Goal: Information Seeking & Learning: Understand process/instructions

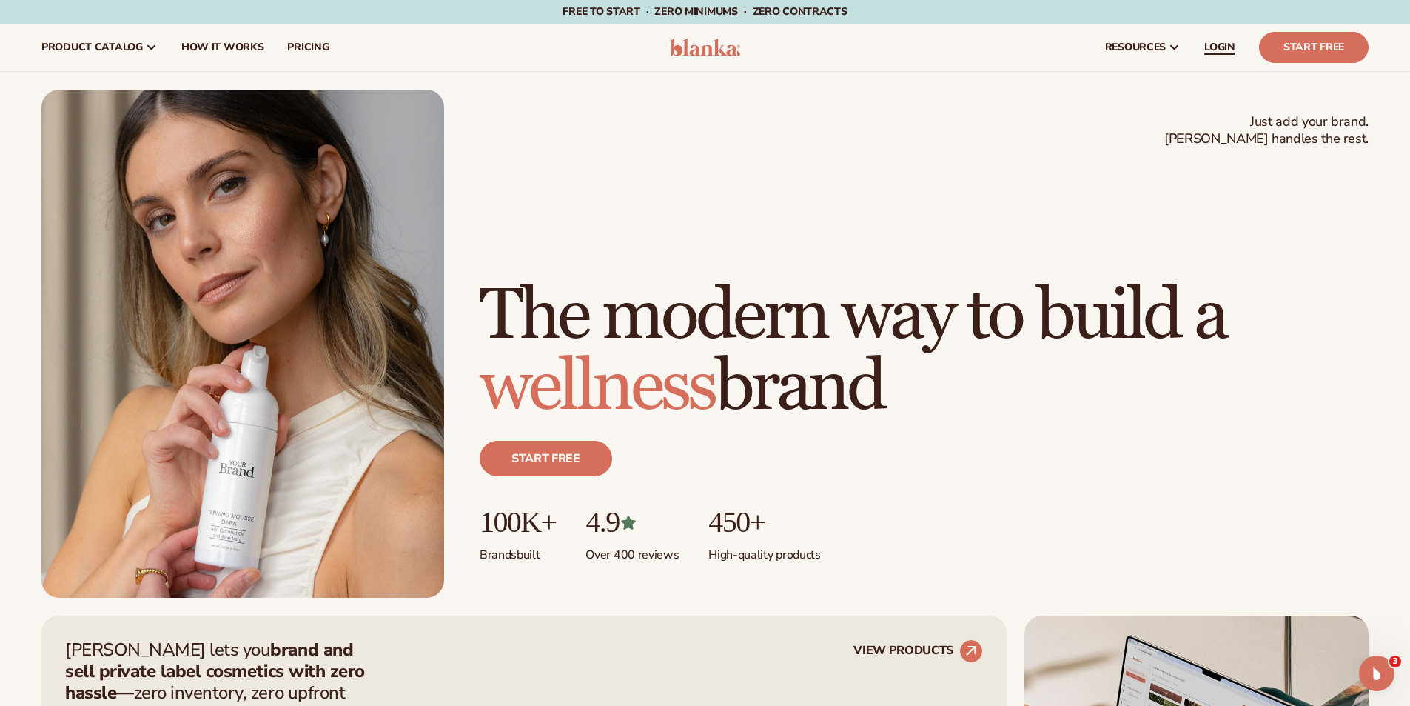
click at [1233, 55] on link "LOGIN" at bounding box center [1220, 47] width 55 height 47
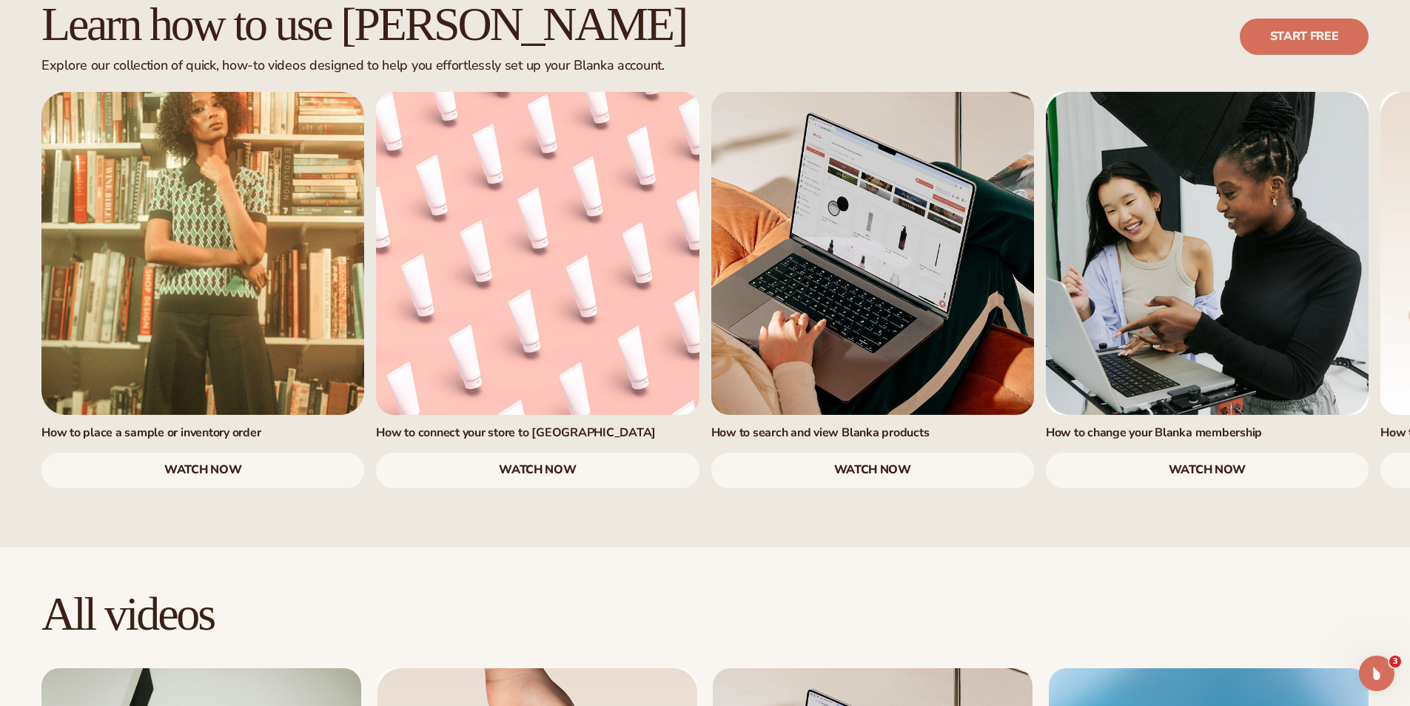
scroll to position [987, 0]
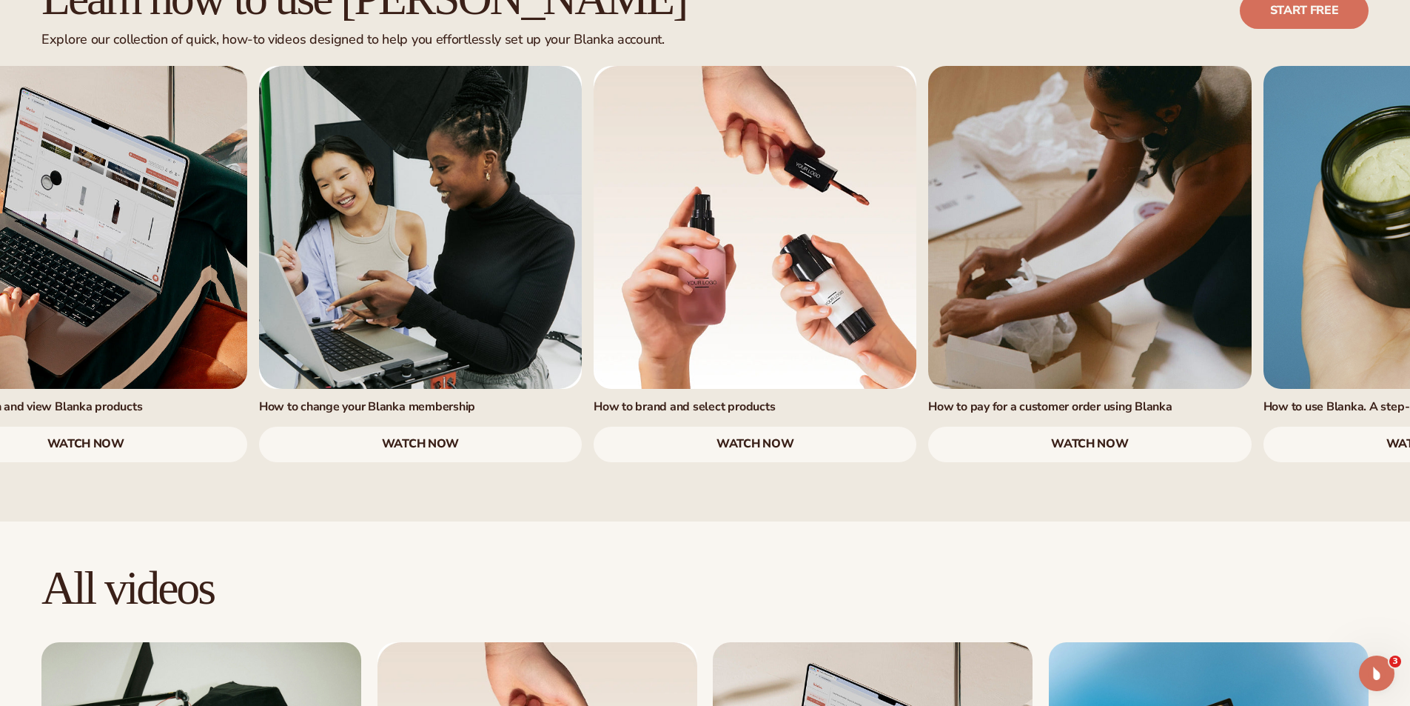
click at [600, 314] on link "5 / 7" at bounding box center [755, 227] width 323 height 323
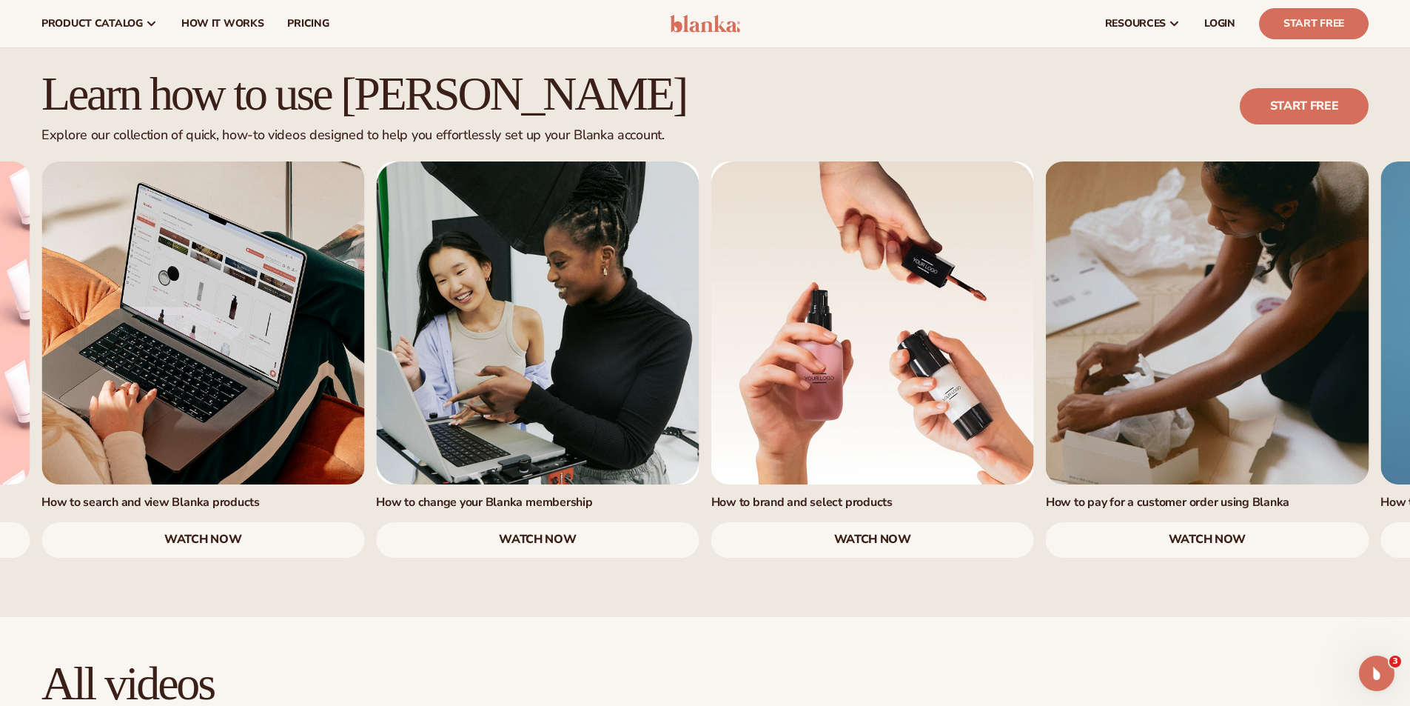
scroll to position [864, 0]
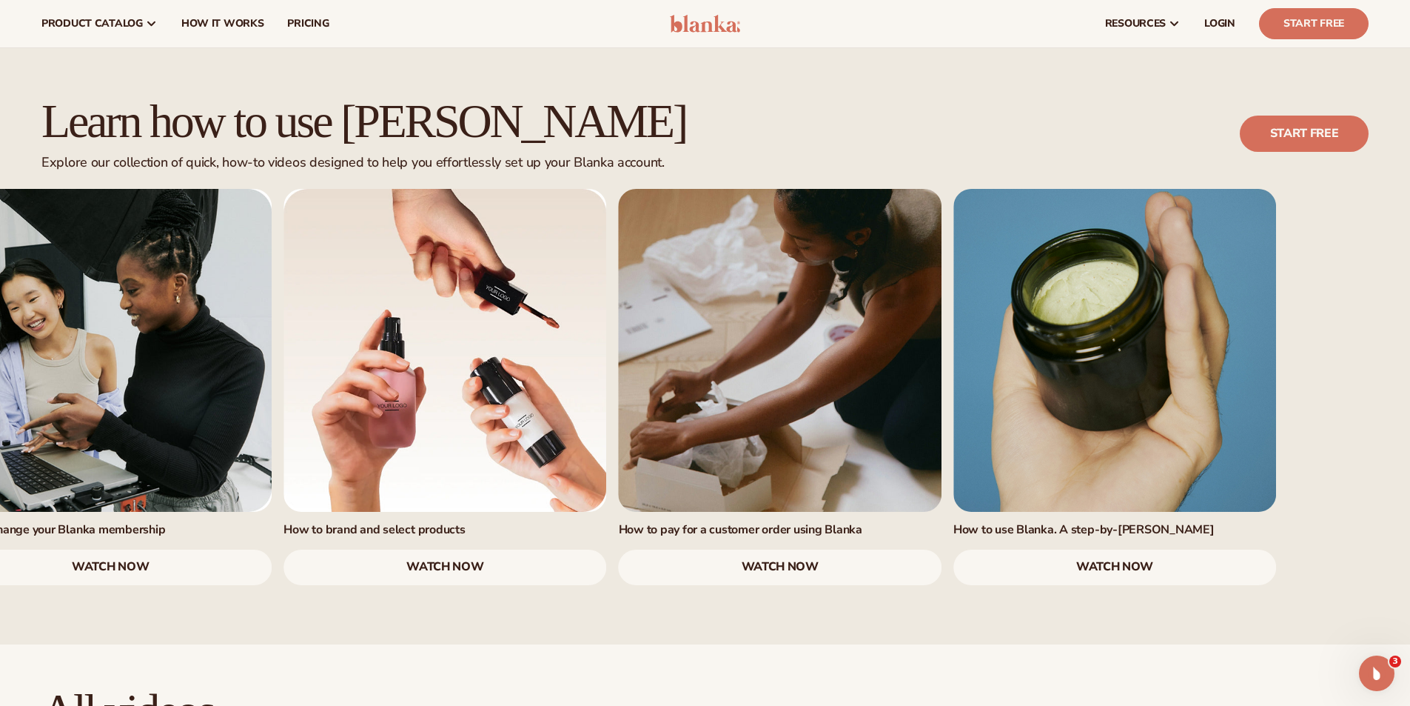
click at [942, 399] on link "6 / 7" at bounding box center [780, 350] width 323 height 323
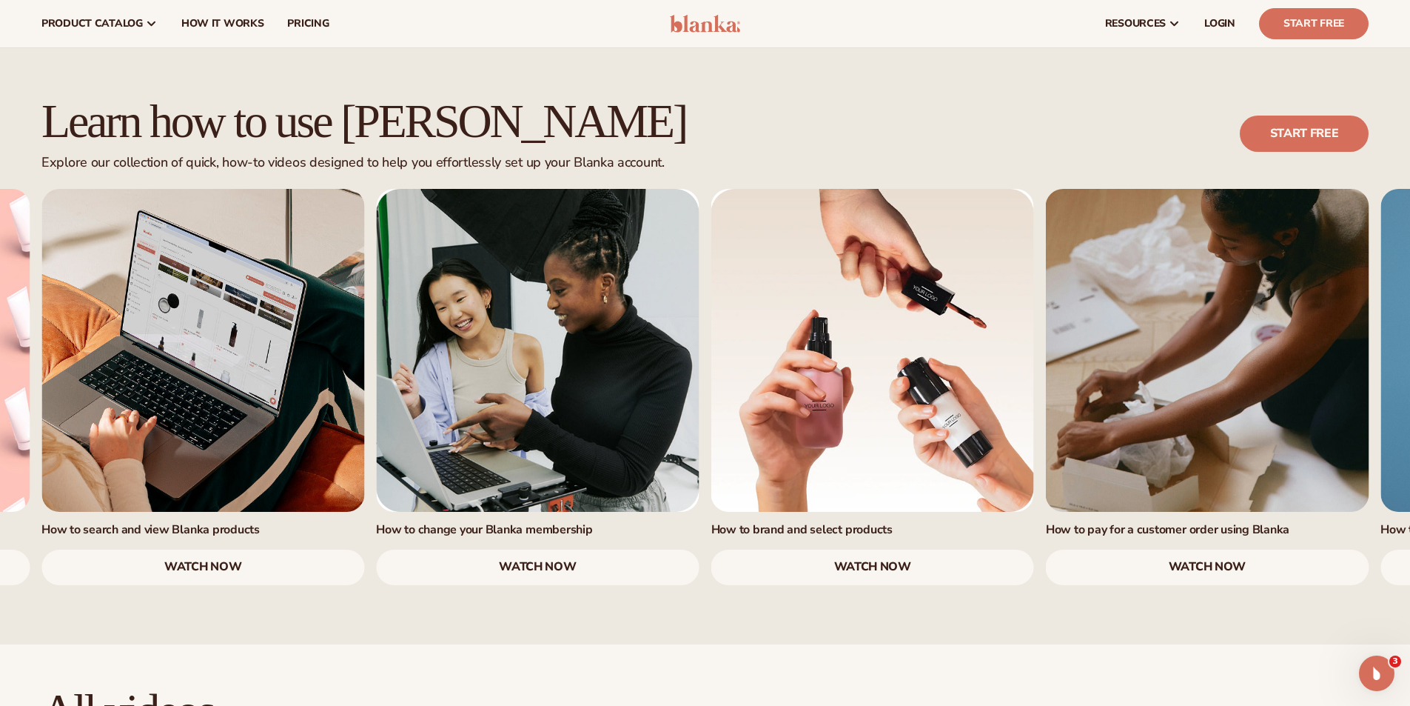
click at [364, 398] on link "3 / 7" at bounding box center [202, 350] width 323 height 323
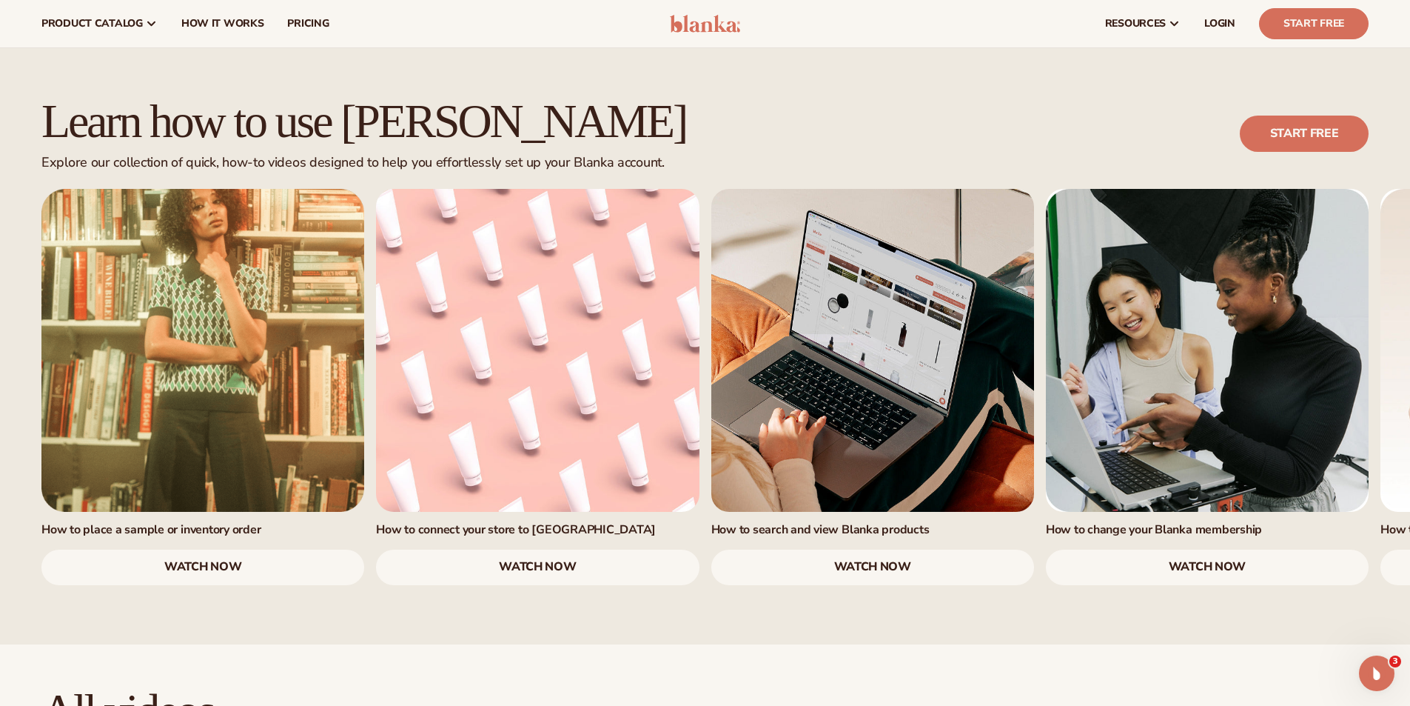
click at [223, 549] on link "watch now" at bounding box center [202, 567] width 323 height 36
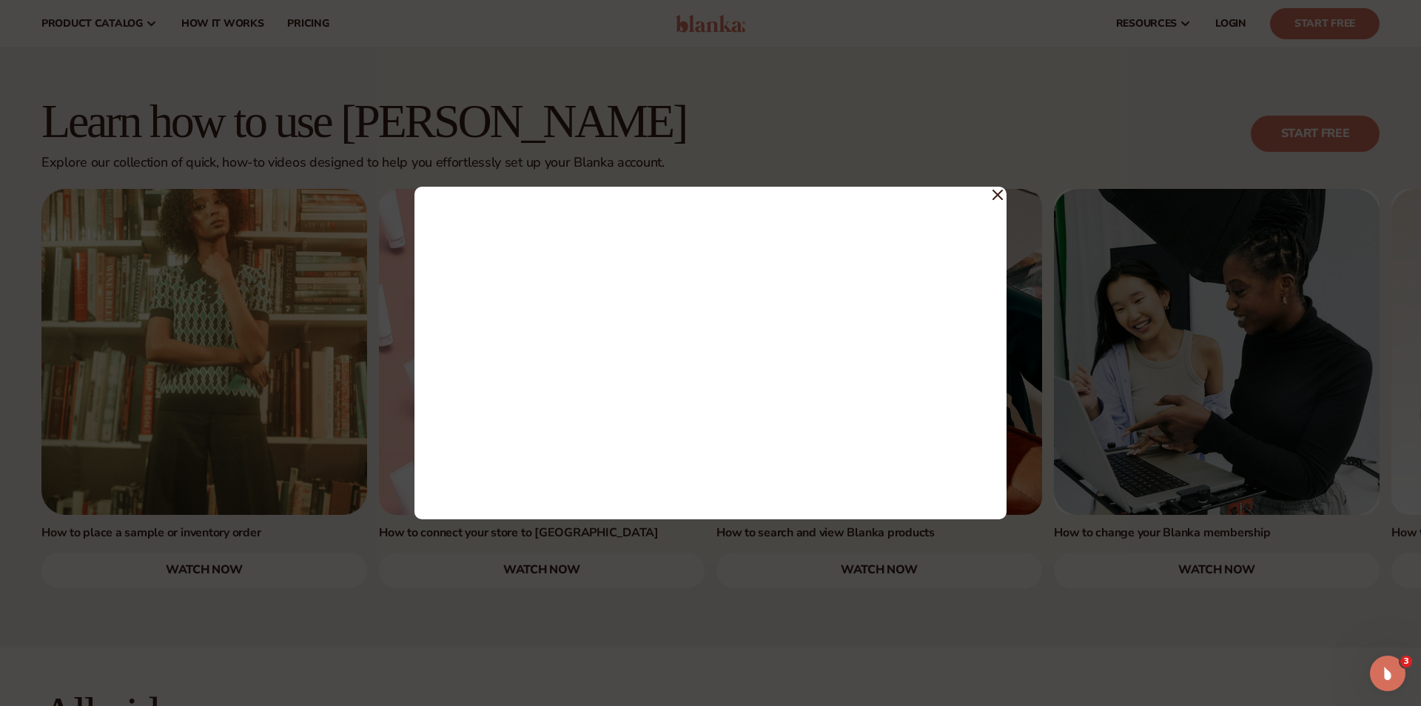
click at [995, 198] on icon at bounding box center [998, 194] width 9 height 9
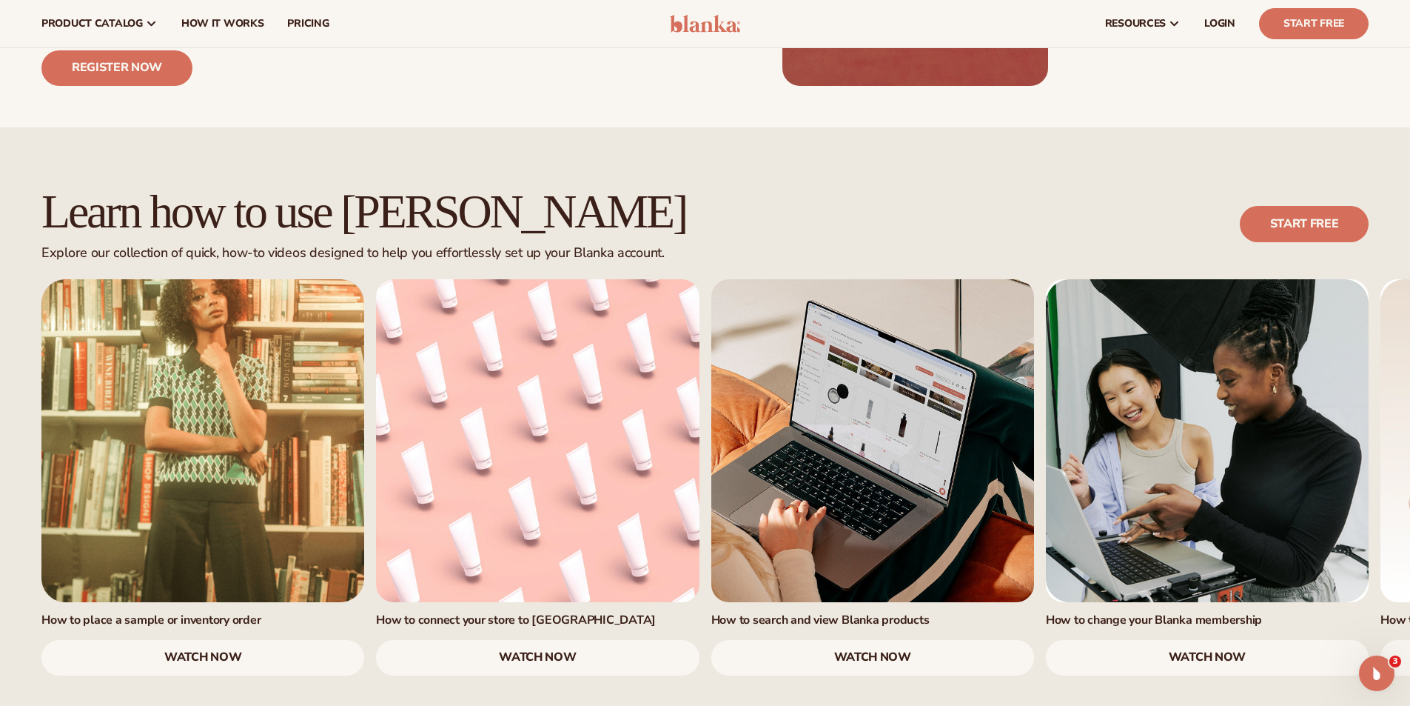
scroll to position [740, 0]
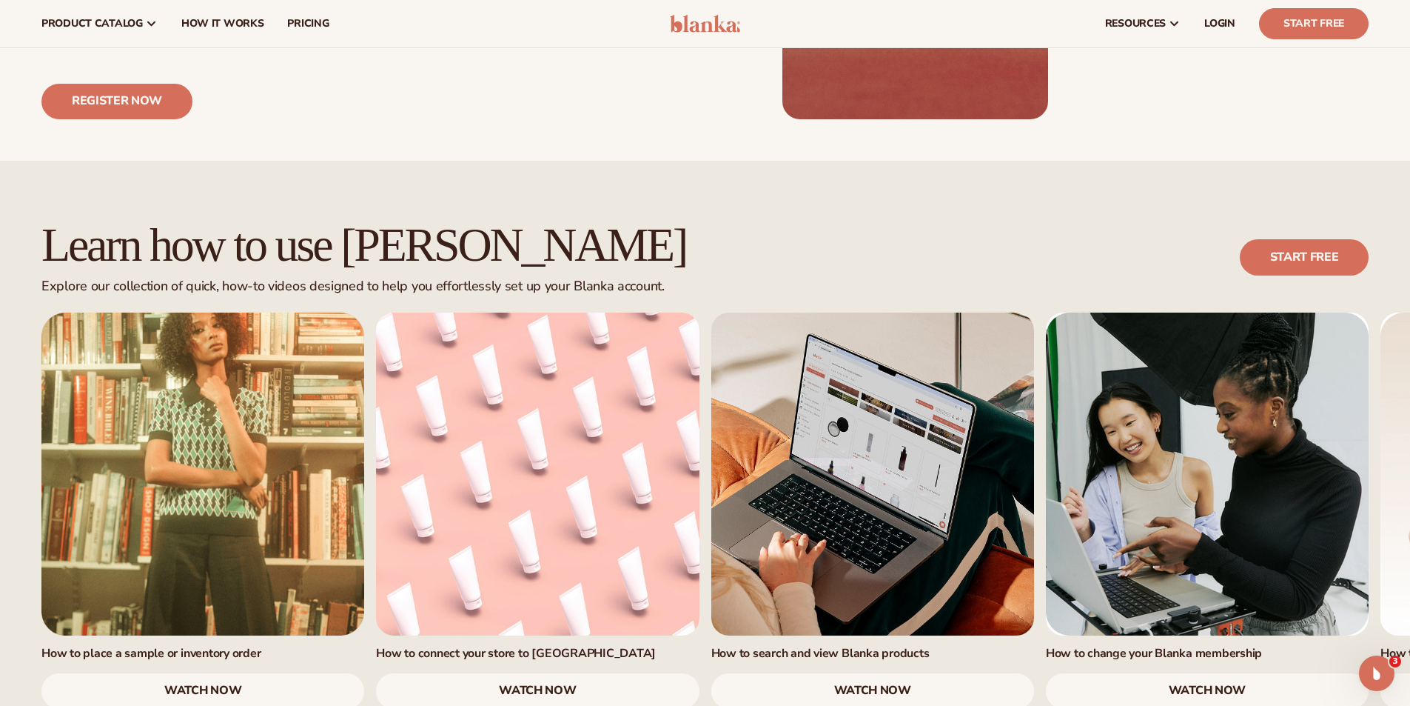
click at [525, 673] on link "watch now" at bounding box center [537, 691] width 323 height 36
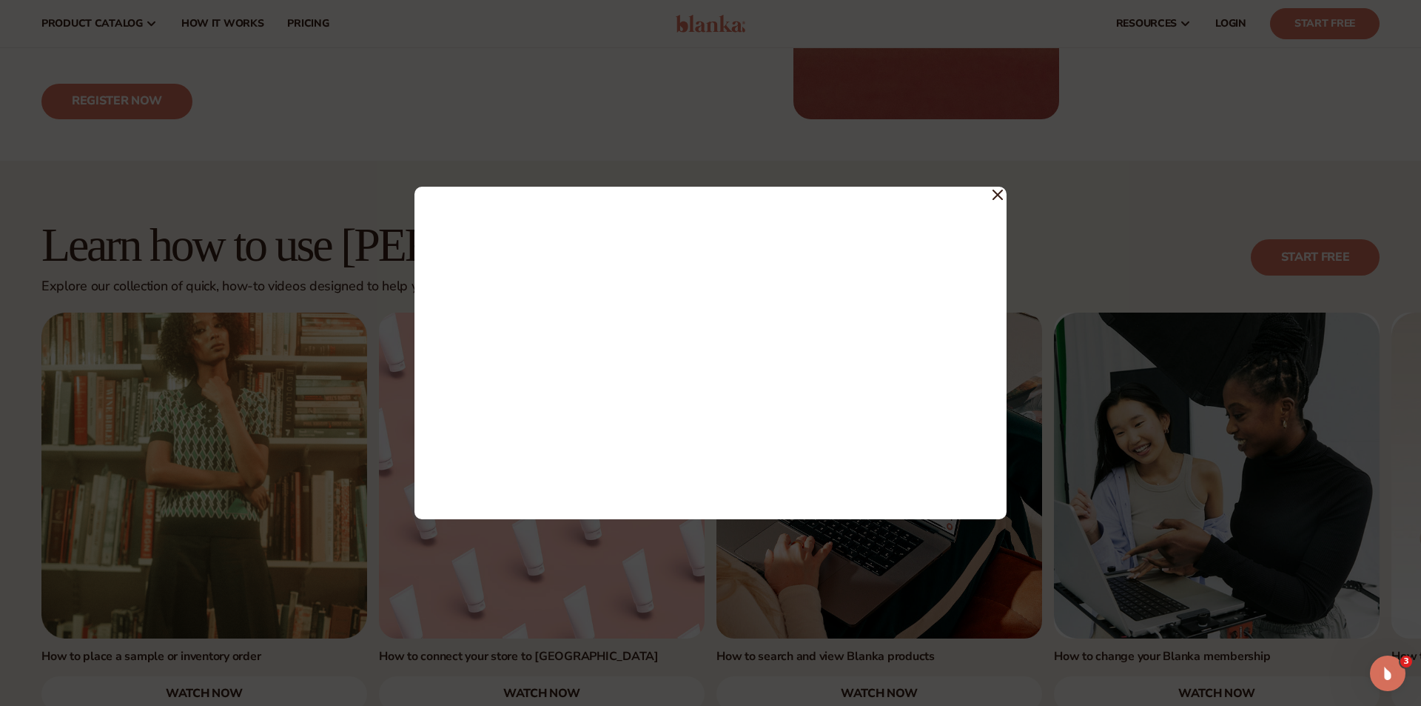
click at [1001, 198] on icon at bounding box center [998, 194] width 9 height 9
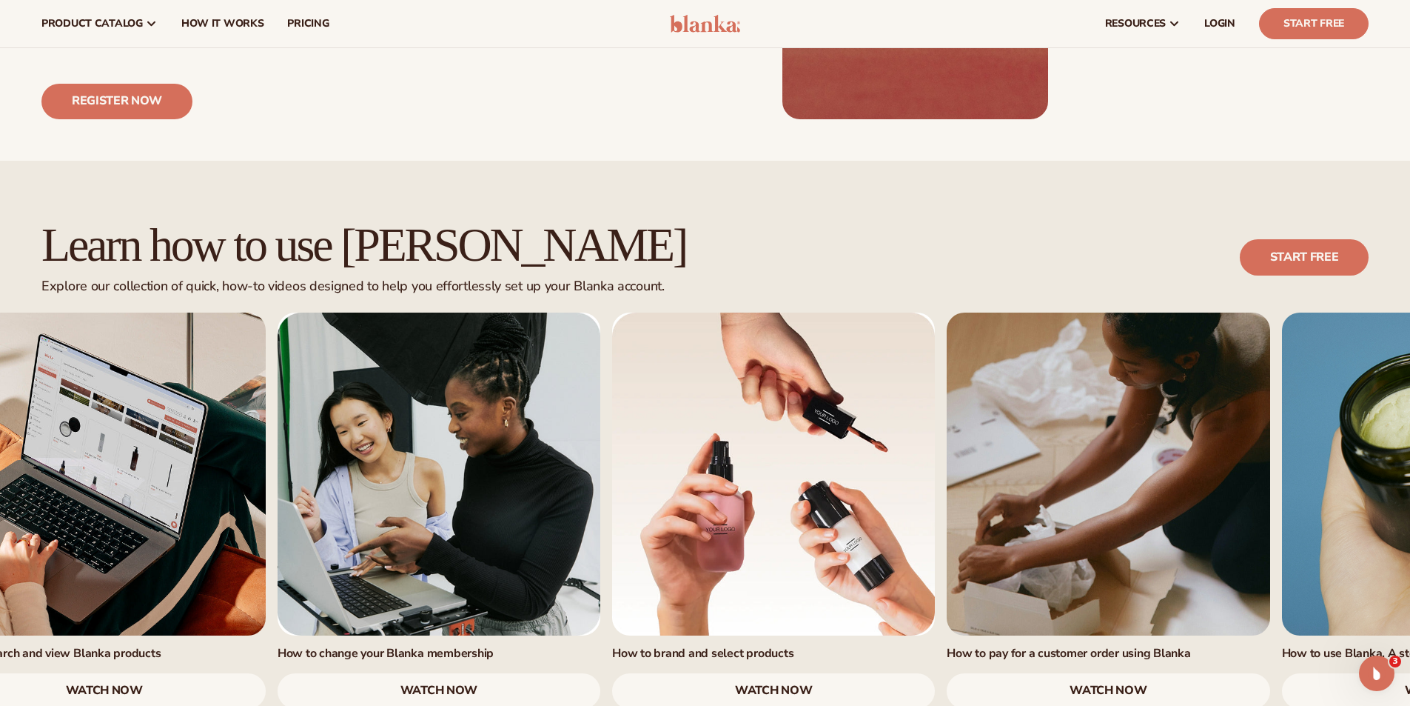
click at [429, 505] on link "4 / 7" at bounding box center [439, 473] width 323 height 323
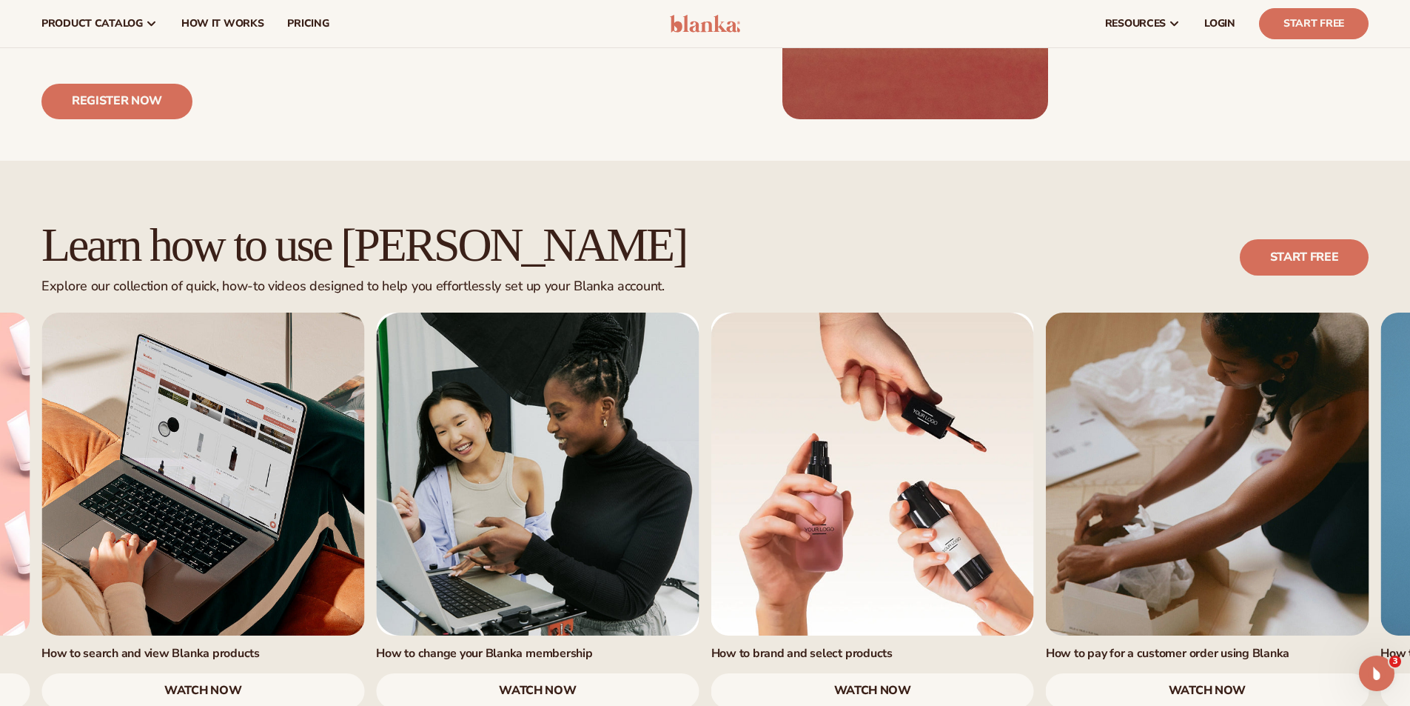
click at [1164, 673] on link "watch now" at bounding box center [1207, 691] width 323 height 36
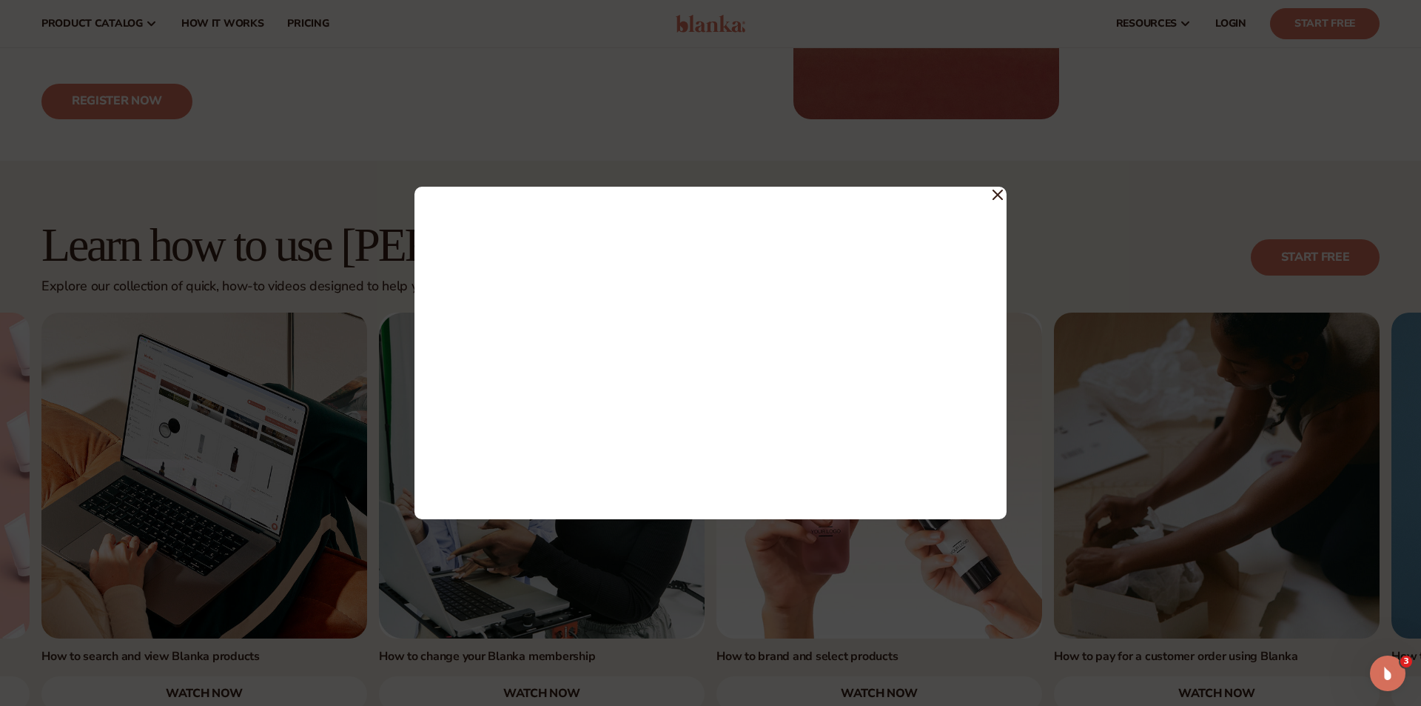
click at [1000, 194] on icon at bounding box center [998, 195] width 10 height 10
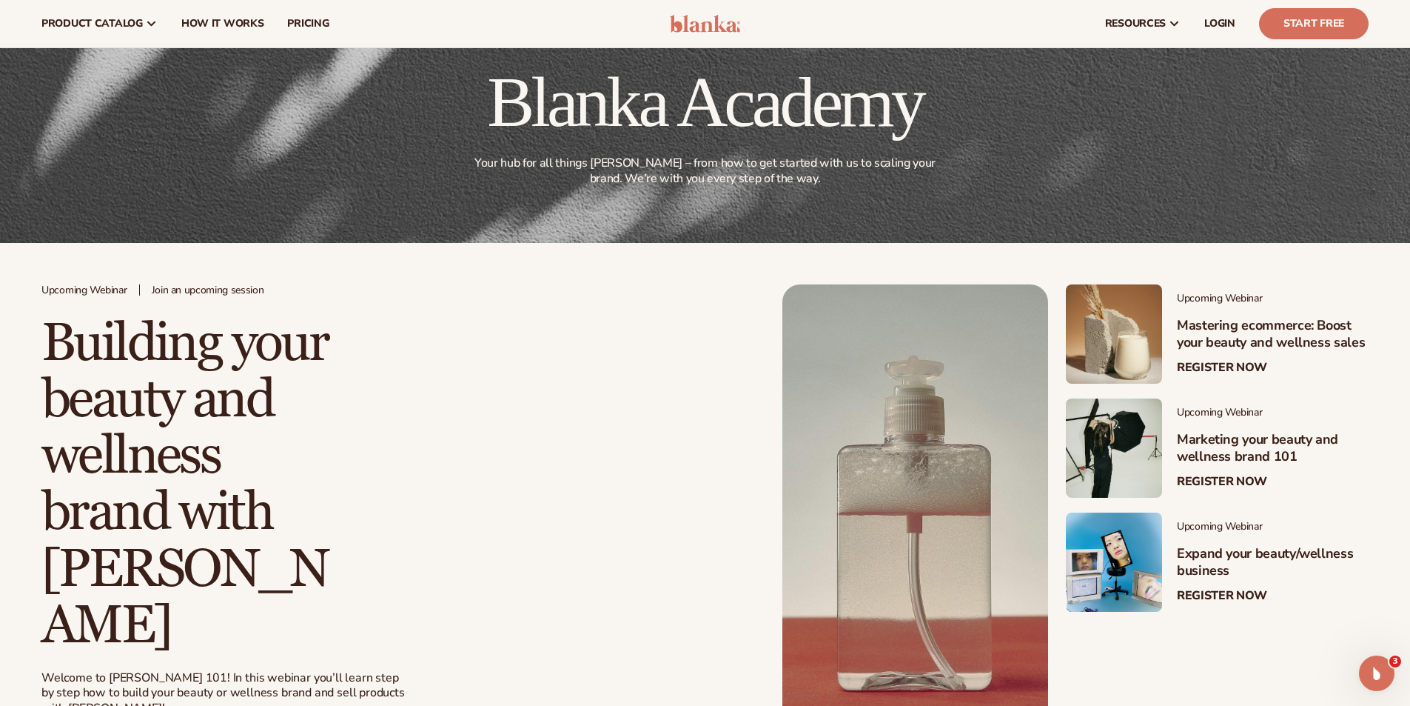
scroll to position [0, 0]
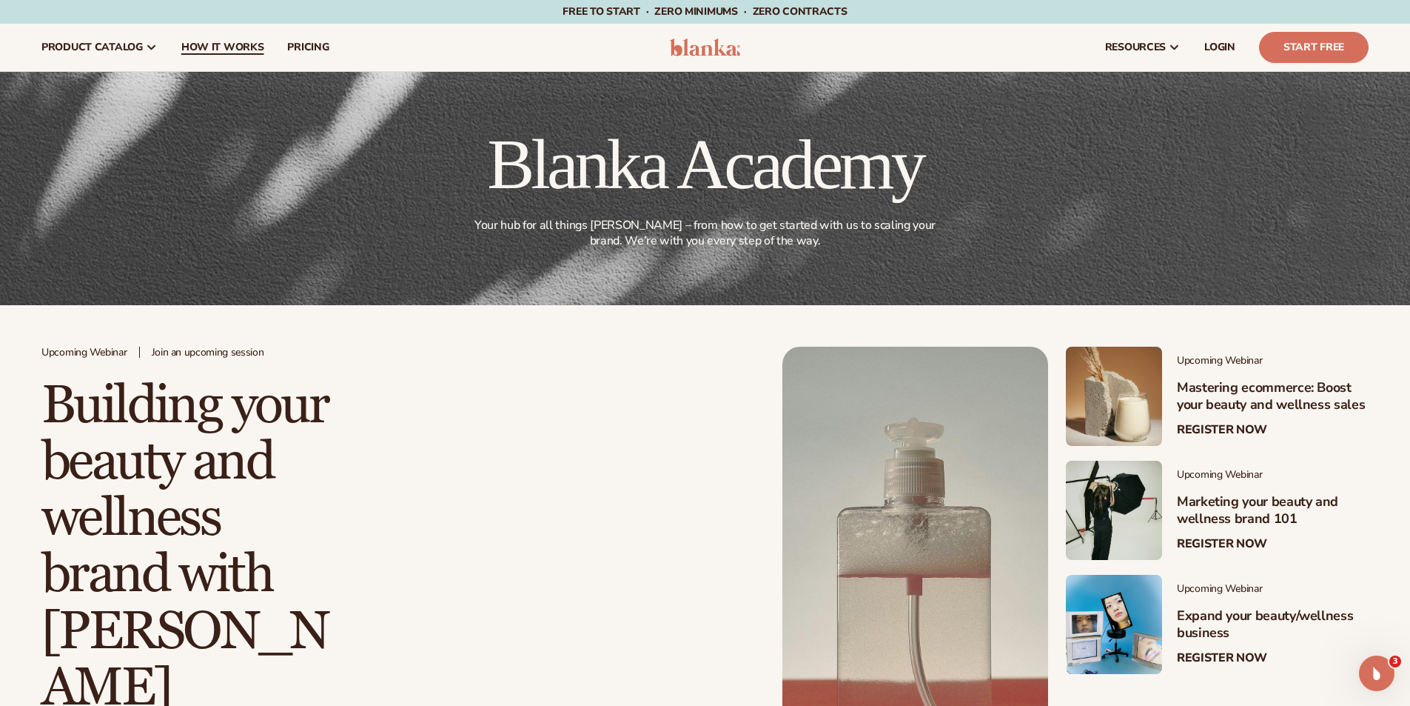
click at [209, 44] on span "How It Works" at bounding box center [222, 47] width 83 height 12
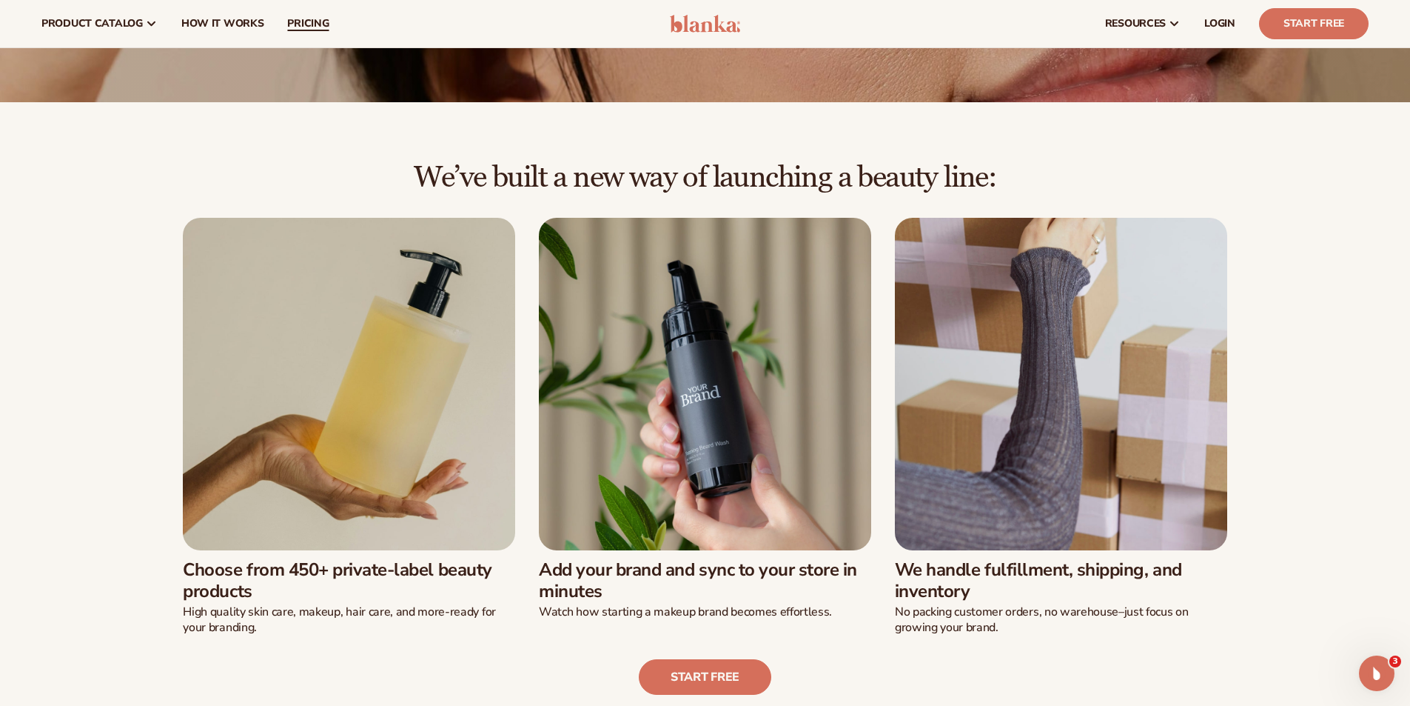
scroll to position [247, 0]
